Goal: Transaction & Acquisition: Purchase product/service

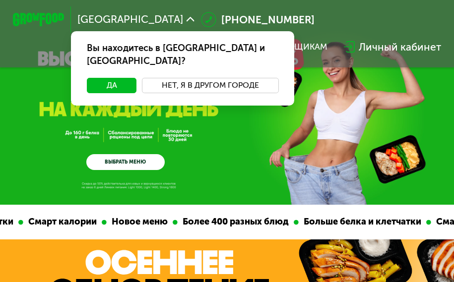
click at [208, 78] on button "Нет, я в другом городе" at bounding box center [210, 85] width 137 height 15
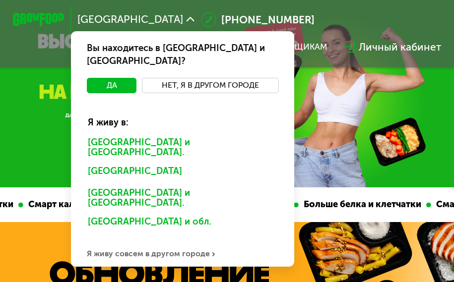
scroll to position [26, 0]
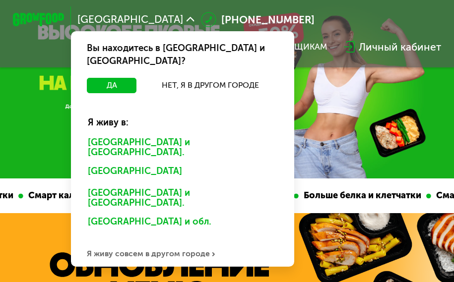
click at [169, 241] on div "Я живу совсем в другом городе" at bounding box center [182, 254] width 223 height 26
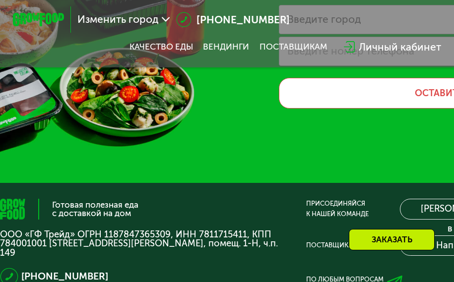
scroll to position [263, 0]
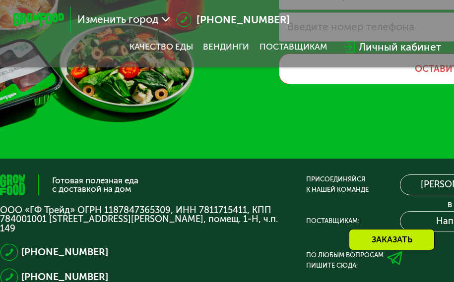
click at [148, 21] on span "Изменить город" at bounding box center [117, 19] width 81 height 10
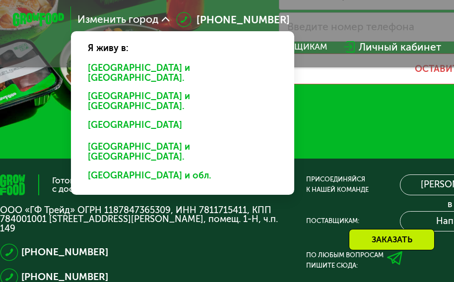
click at [133, 72] on div "[GEOGRAPHIC_DATA] и [GEOGRAPHIC_DATA]." at bounding box center [182, 73] width 207 height 27
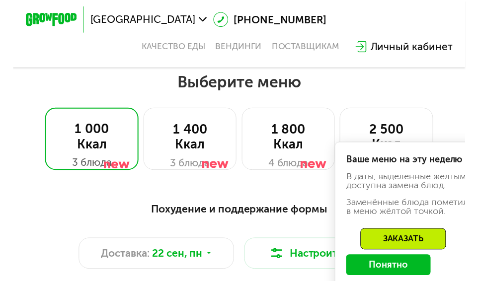
scroll to position [658, 0]
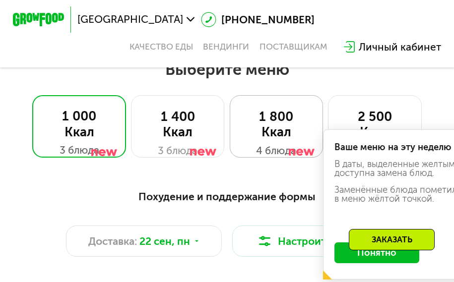
click at [278, 125] on div "1 800 Ккал" at bounding box center [276, 124] width 67 height 31
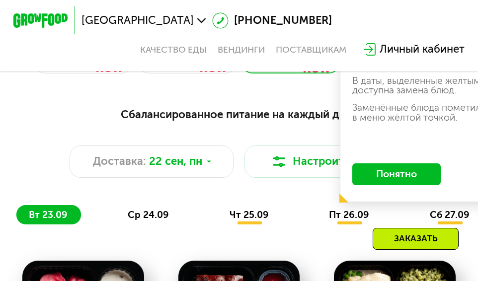
scroll to position [513, 0]
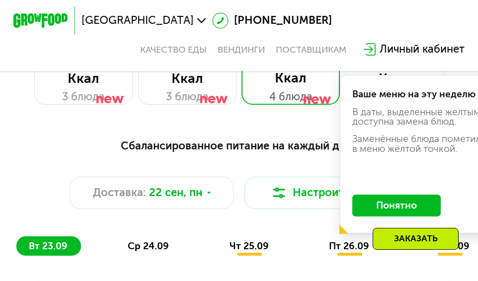
click at [381, 212] on button "Понятно" at bounding box center [396, 206] width 88 height 22
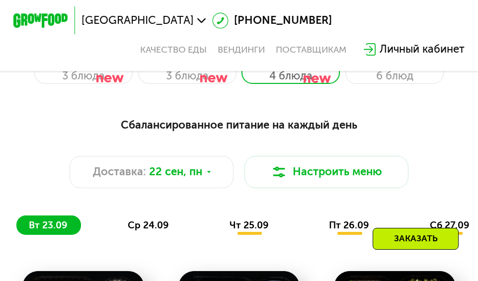
scroll to position [565, 0]
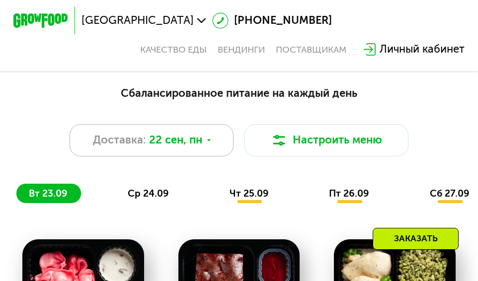
click at [194, 146] on span "22 сен, пн" at bounding box center [175, 140] width 53 height 16
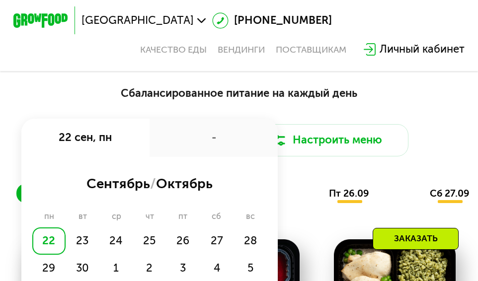
scroll to position [592, 0]
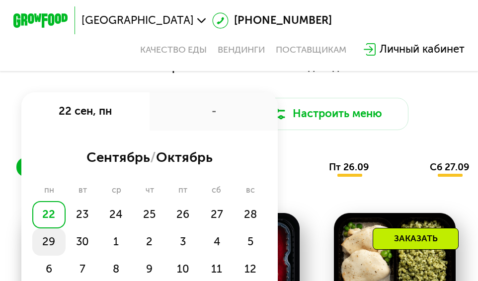
click at [47, 252] on div "29" at bounding box center [49, 241] width 34 height 27
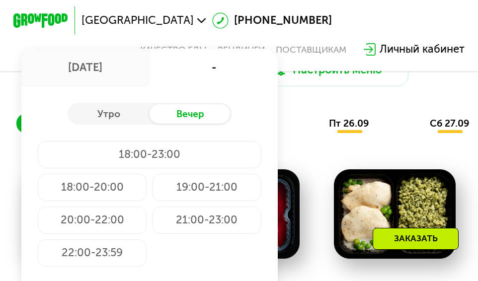
scroll to position [644, 0]
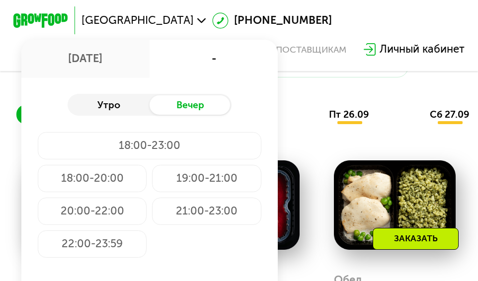
click at [103, 110] on div "Утро" at bounding box center [109, 104] width 82 height 19
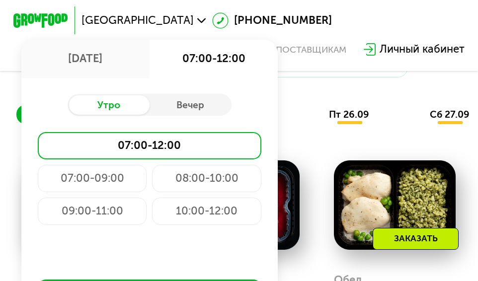
click at [203, 159] on div "07:00-12:00" at bounding box center [150, 145] width 224 height 27
click at [203, 154] on div "07:00-12:00" at bounding box center [150, 145] width 224 height 27
click at [299, 124] on div "вт 23.09 ср 24.09 чт 25.09 пт 26.09 сб 27.09 вс 28.09" at bounding box center [299, 114] width 566 height 19
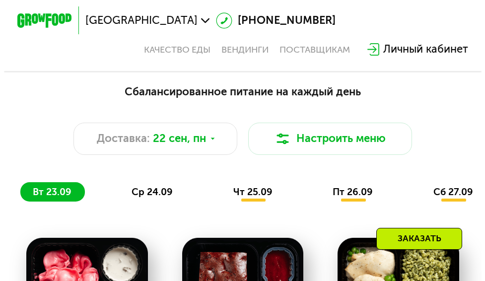
scroll to position [565, 0]
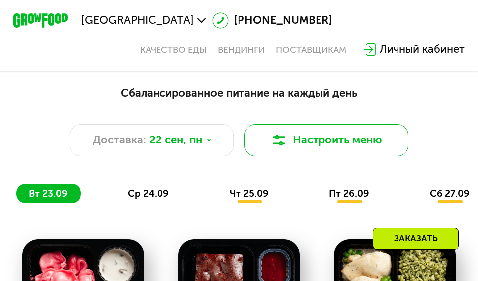
click at [321, 148] on button "Настроить меню" at bounding box center [326, 140] width 164 height 33
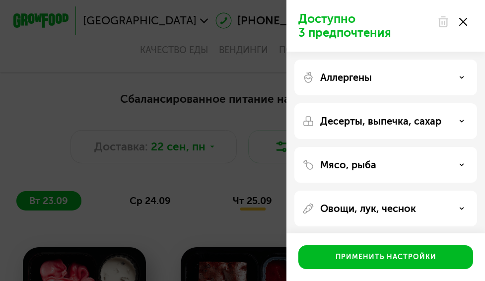
click at [366, 122] on p "Десерты, выпечка, сахар" at bounding box center [380, 121] width 121 height 12
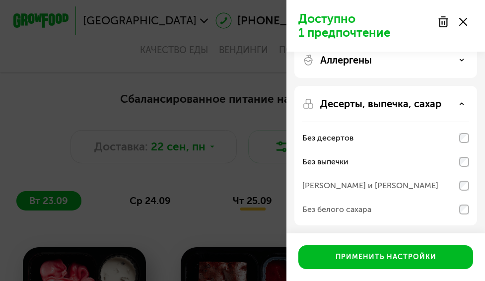
scroll to position [26, 0]
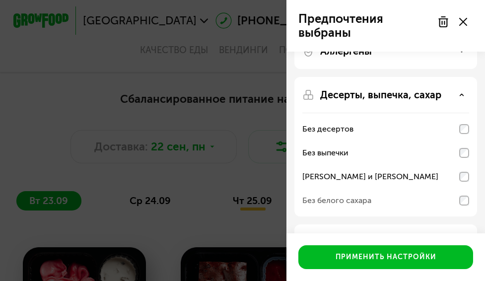
click at [460, 193] on div "Без белого сахара" at bounding box center [385, 201] width 167 height 24
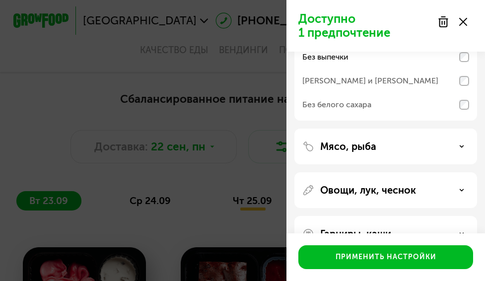
scroll to position [132, 0]
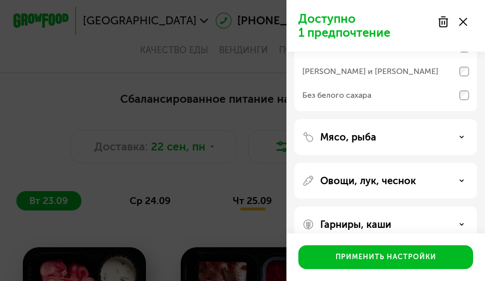
click at [400, 222] on div "Гарниры, каши" at bounding box center [385, 224] width 167 height 12
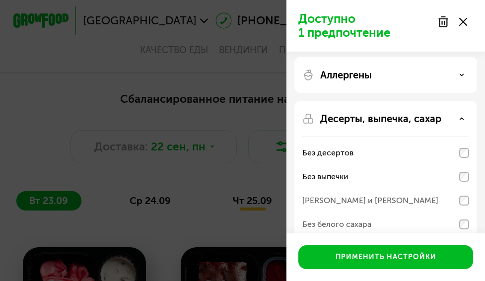
scroll to position [0, 0]
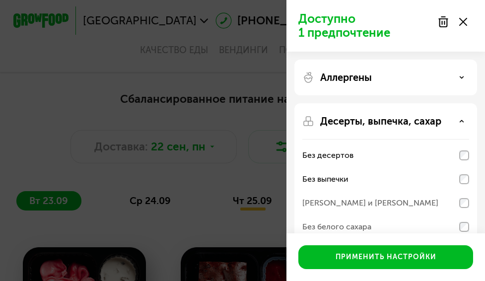
click at [399, 80] on div "Аллергены" at bounding box center [385, 77] width 167 height 12
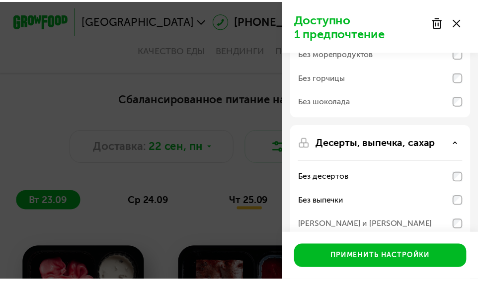
scroll to position [132, 0]
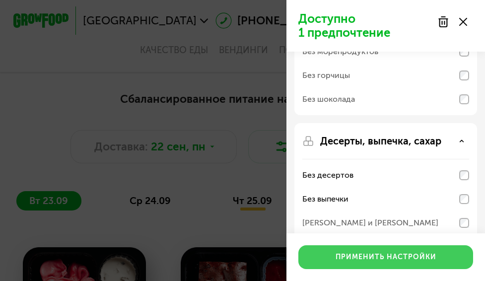
click at [381, 257] on div "Применить настройки" at bounding box center [386, 257] width 101 height 10
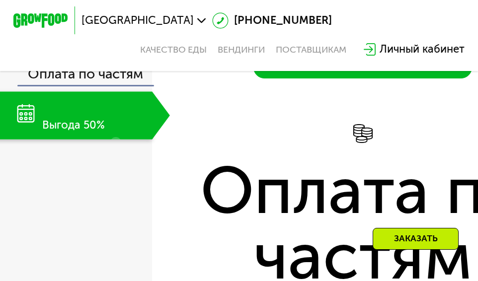
scroll to position [1723, 0]
